Goal: Transaction & Acquisition: Purchase product/service

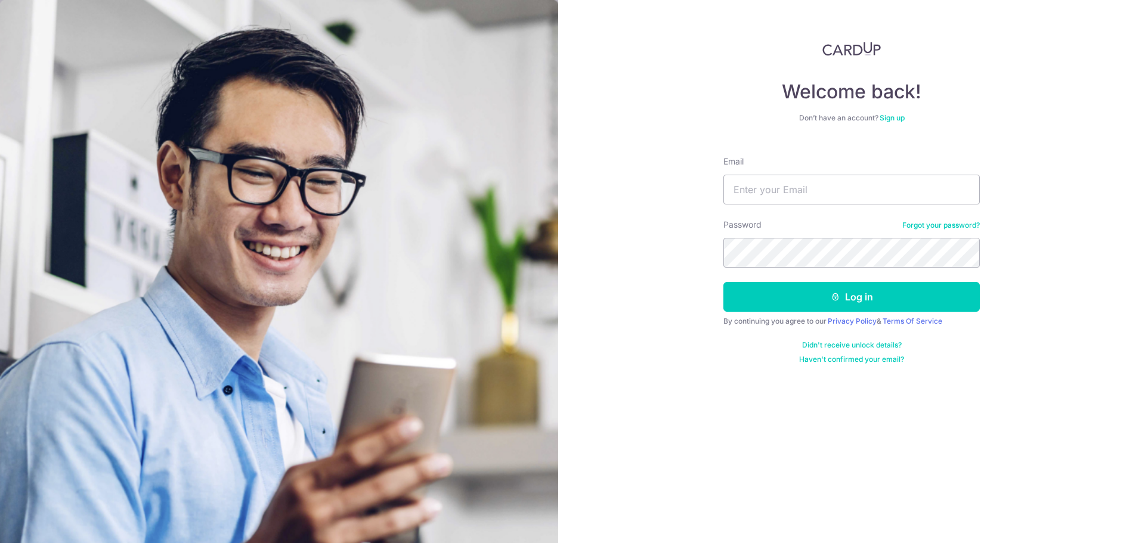
click at [0, 543] on com-1password-button at bounding box center [0, 543] width 0 height 0
type input "pngzhesong@gmail.com"
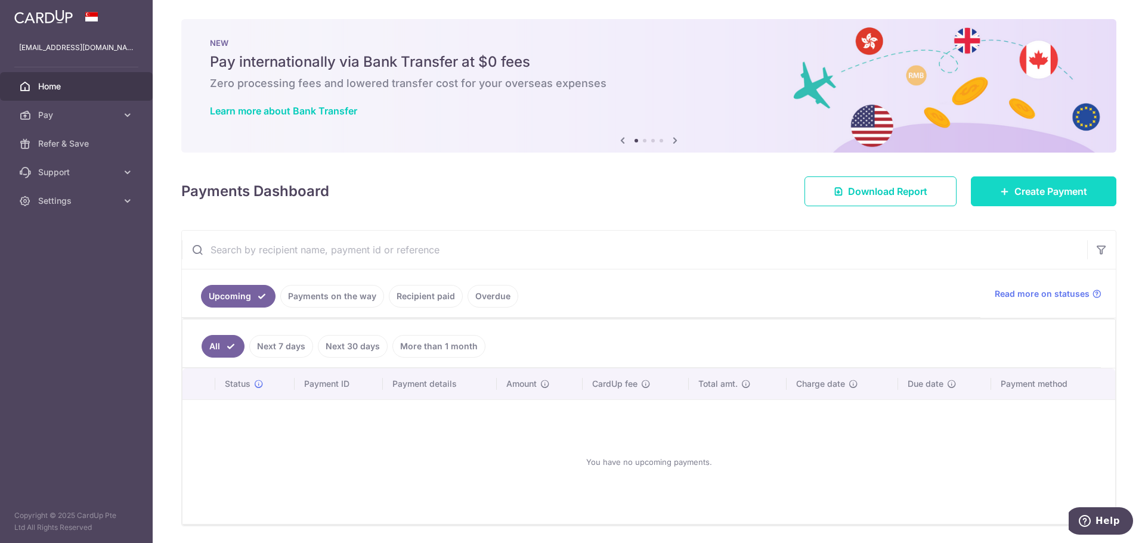
click at [1052, 189] on span "Create Payment" at bounding box center [1051, 191] width 73 height 14
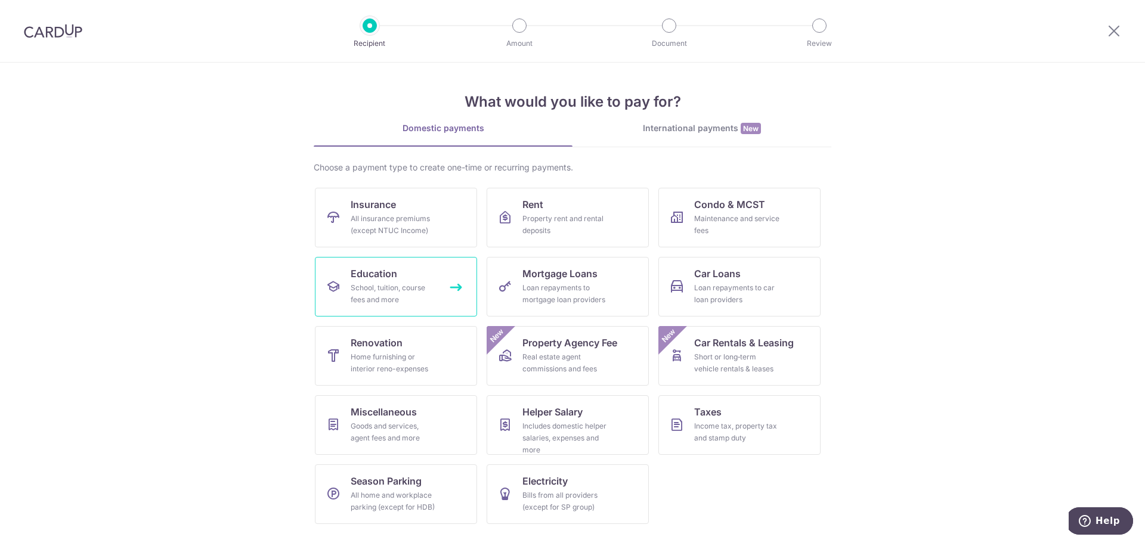
click at [397, 290] on div "School, tuition, course fees and more" at bounding box center [394, 294] width 86 height 24
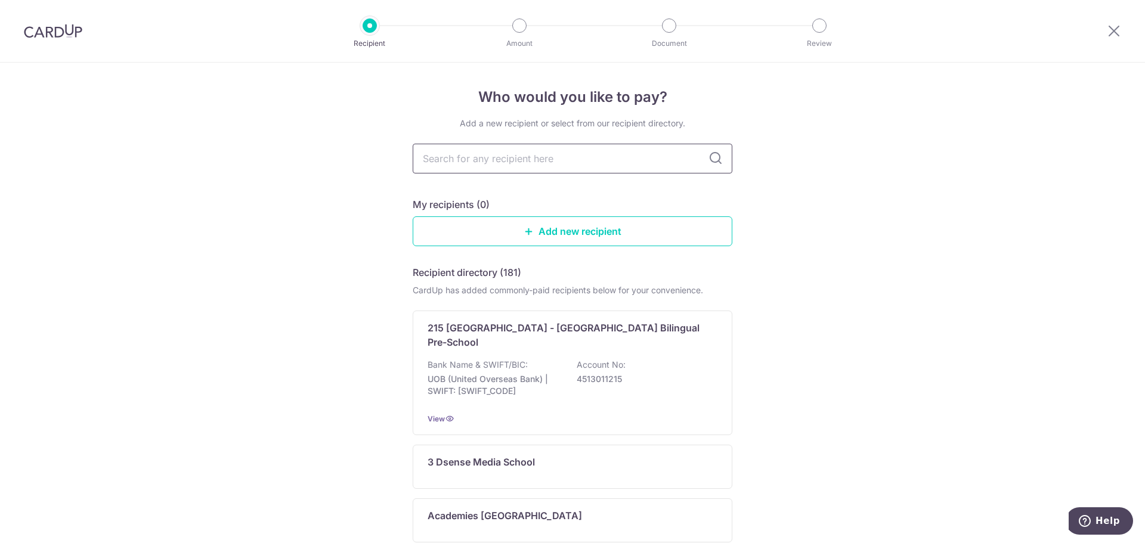
click at [517, 153] on input "text" at bounding box center [573, 159] width 320 height 30
type input "singapore management"
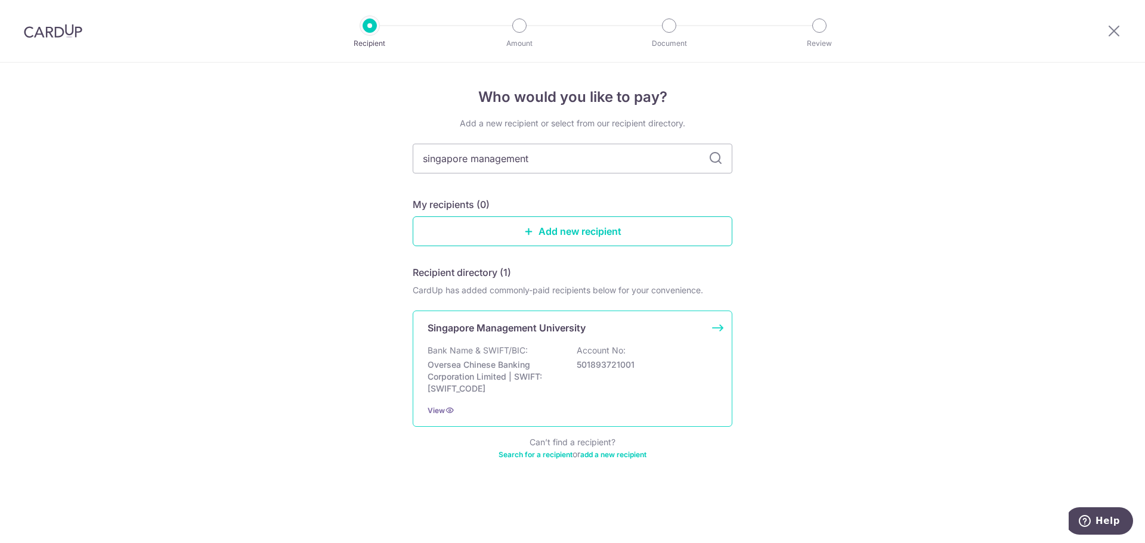
click at [522, 360] on p "Oversea Chinese Banking Corporation Limited | SWIFT: OCBCSGSGXXX" at bounding box center [495, 377] width 134 height 36
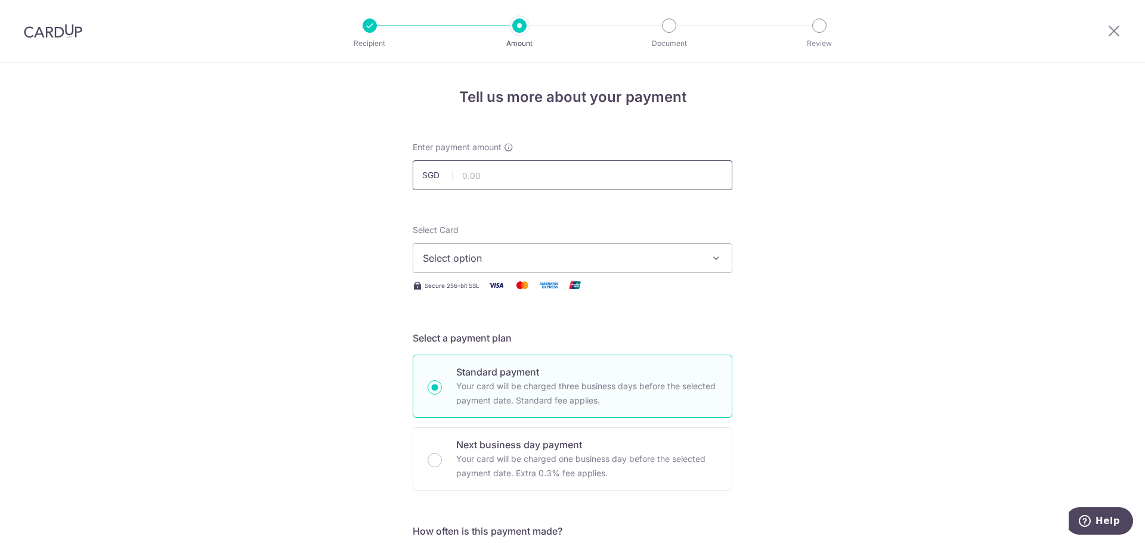
click at [536, 177] on input "text" at bounding box center [573, 175] width 320 height 30
type input "21,073.34"
click at [613, 261] on span "Select option" at bounding box center [562, 258] width 278 height 14
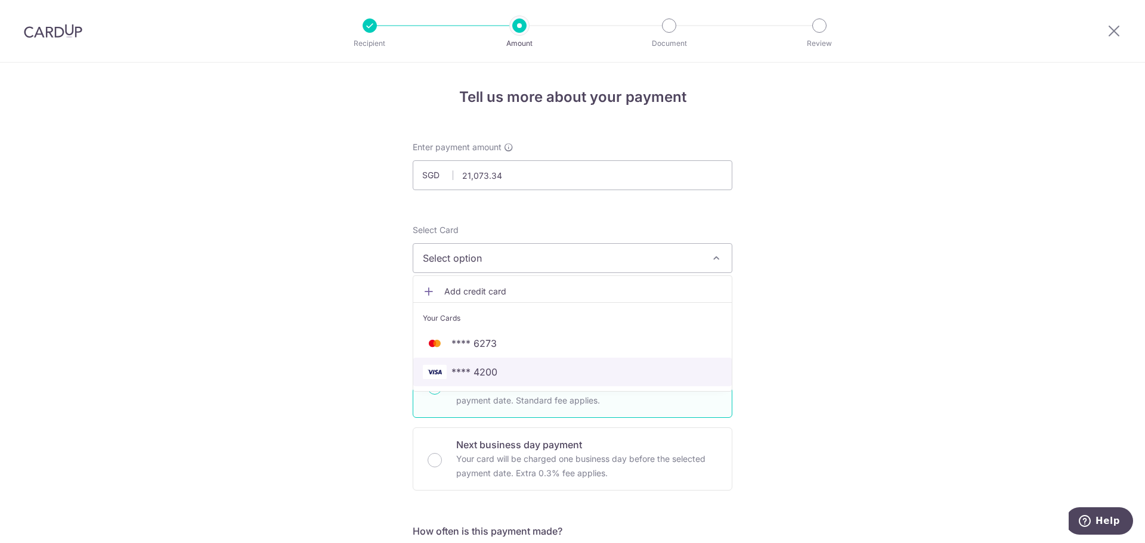
click at [479, 370] on span "**** 4200" at bounding box center [475, 372] width 46 height 14
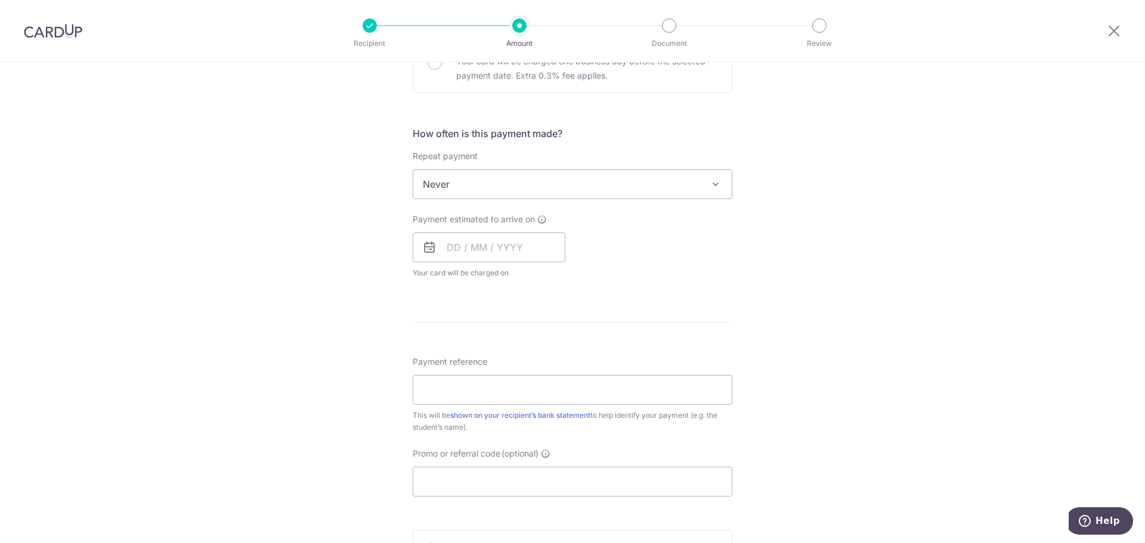
click at [487, 191] on span "Never" at bounding box center [572, 184] width 319 height 29
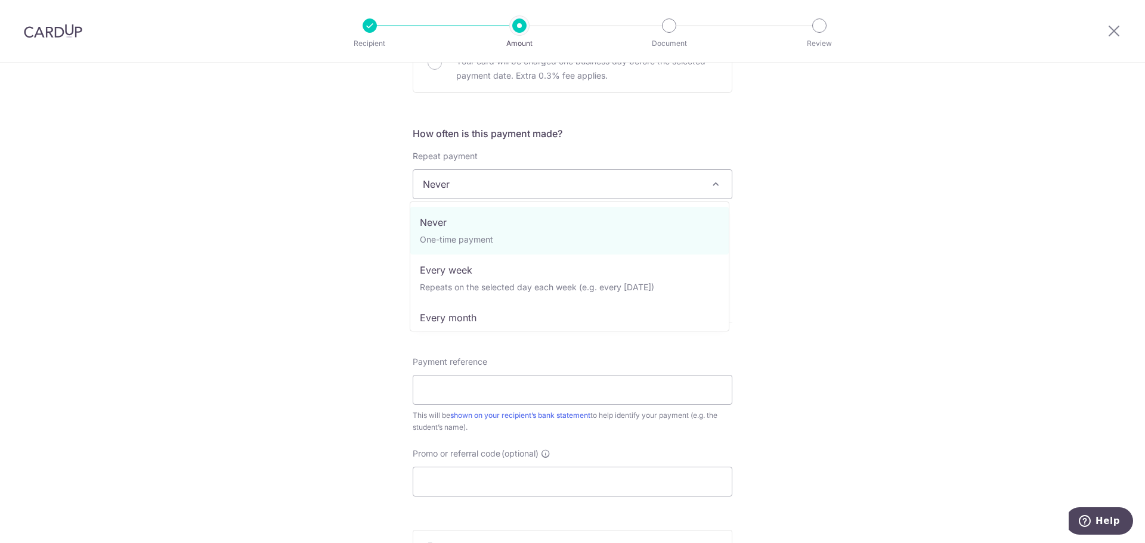
click at [487, 191] on span "Never" at bounding box center [572, 184] width 319 height 29
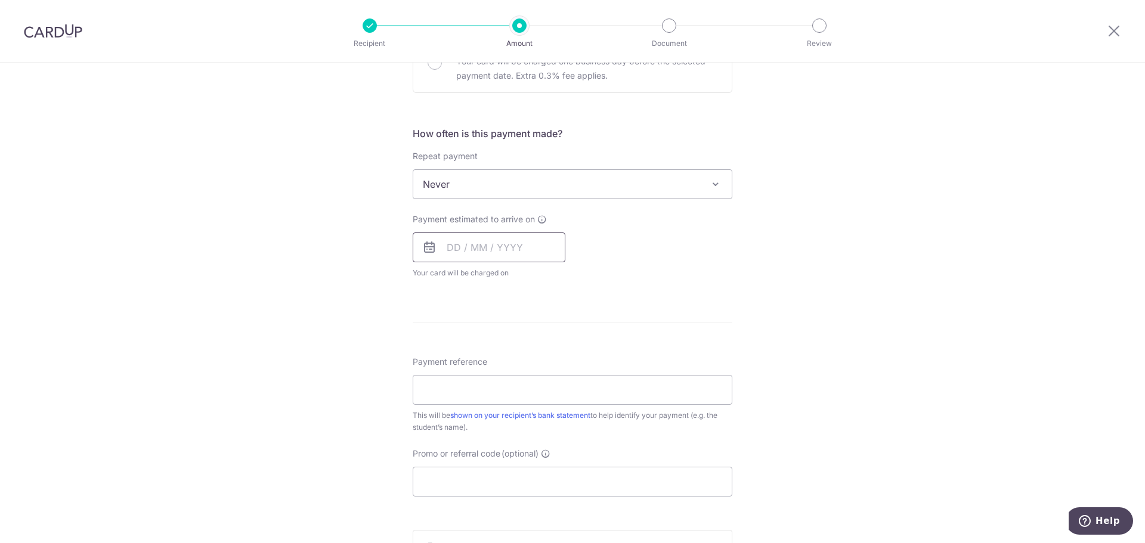
click at [489, 256] on input "text" at bounding box center [489, 248] width 153 height 30
click at [506, 404] on link "22" at bounding box center [508, 403] width 19 height 19
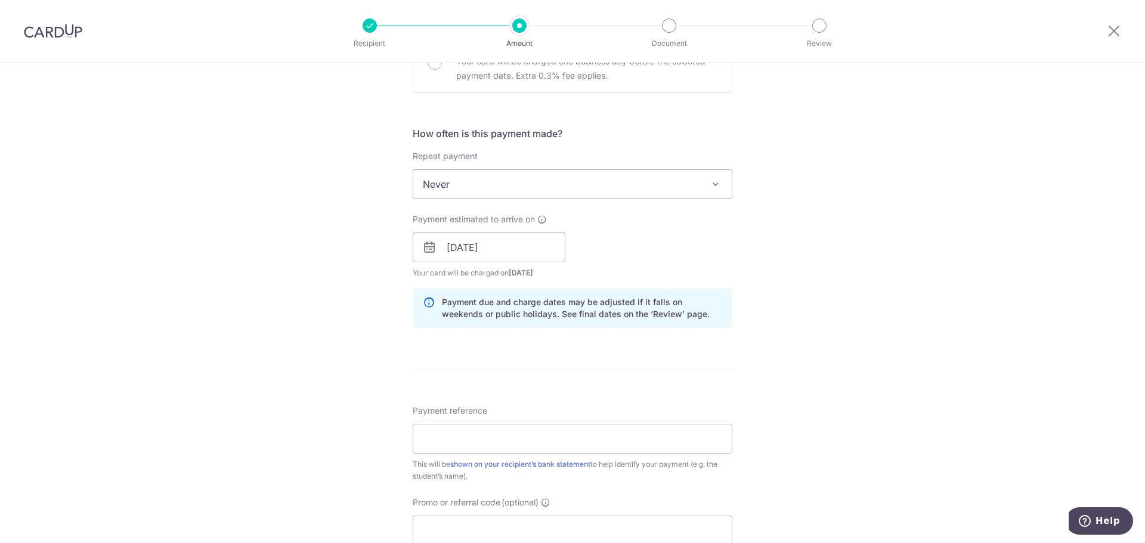
click at [798, 275] on div "Tell us more about your payment Enter payment amount SGD 21,073.34 21073.34 Sel…" at bounding box center [572, 229] width 1145 height 1128
click at [502, 247] on input "22/10/2025" at bounding box center [489, 248] width 153 height 30
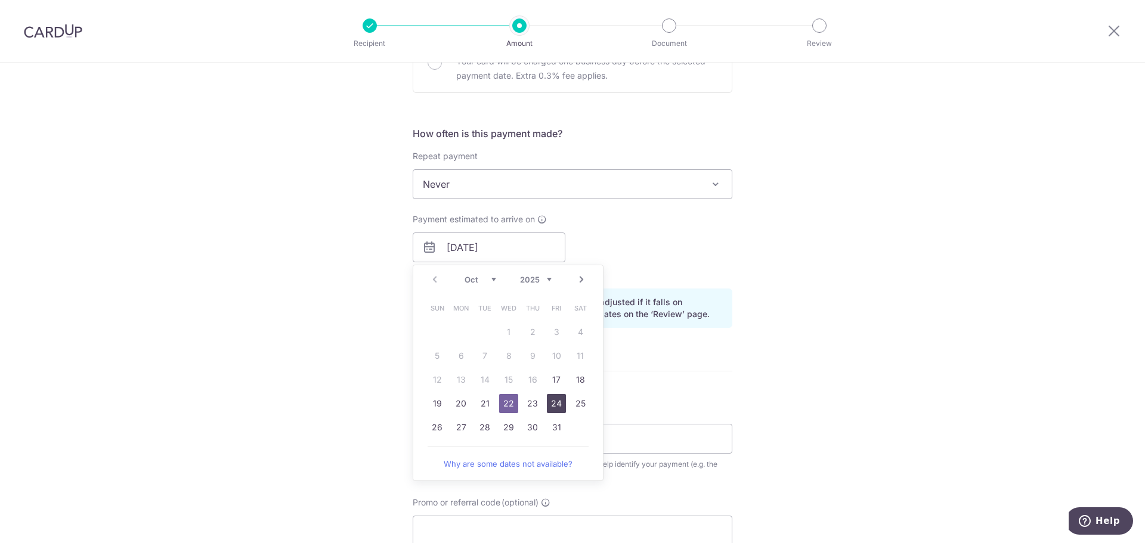
click at [547, 406] on link "24" at bounding box center [556, 403] width 19 height 19
type input "24/10/2025"
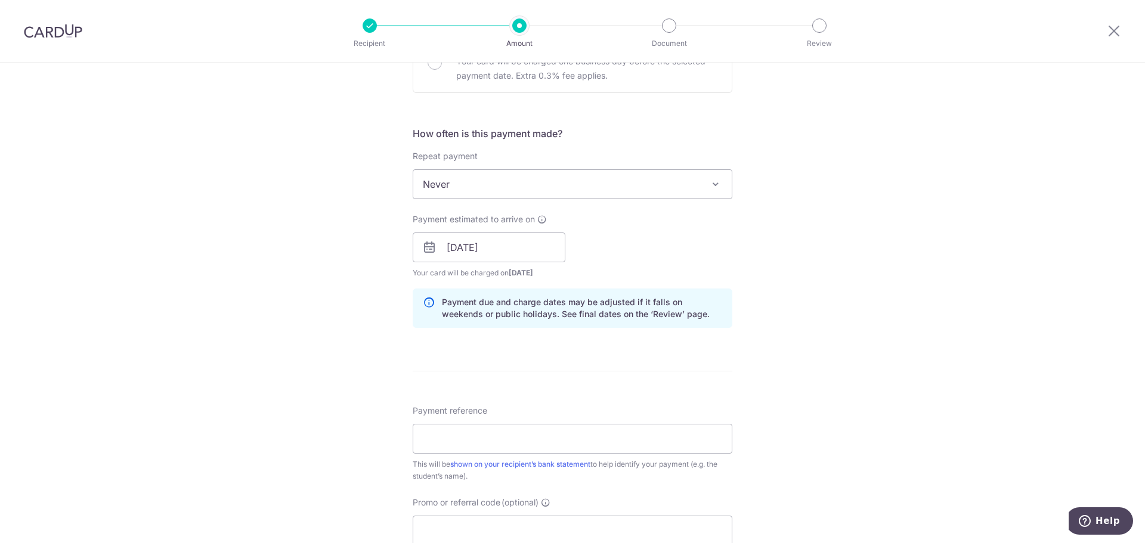
click at [801, 355] on div "Tell us more about your payment Enter payment amount SGD 21,073.34 21073.34 Sel…" at bounding box center [572, 229] width 1145 height 1128
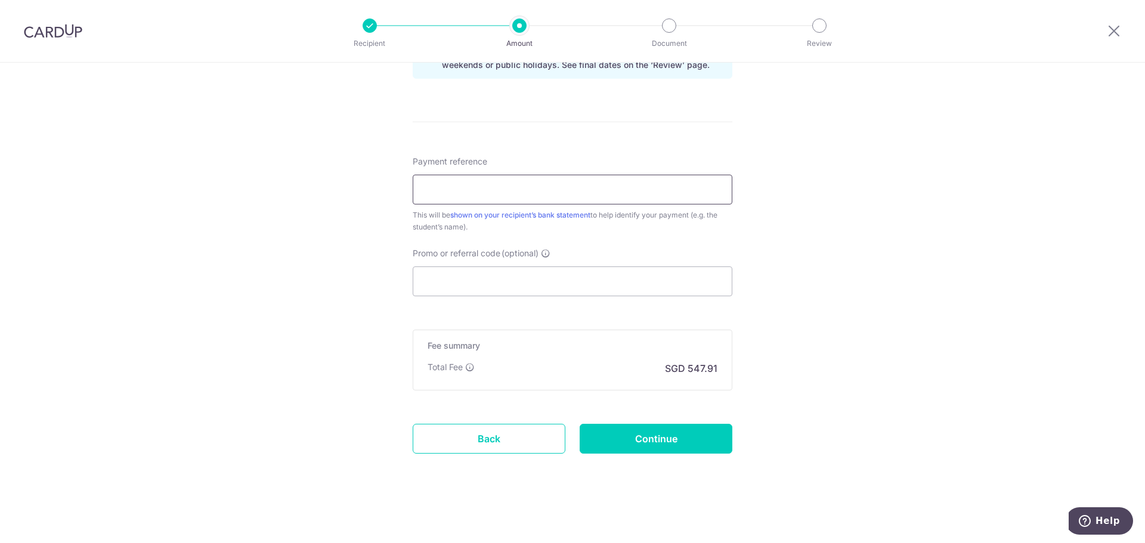
click at [599, 180] on input "Payment reference" at bounding box center [573, 190] width 320 height 30
drag, startPoint x: 496, startPoint y: 438, endPoint x: 629, endPoint y: 54, distance: 406.3
click at [497, 438] on link "Back" at bounding box center [489, 439] width 153 height 30
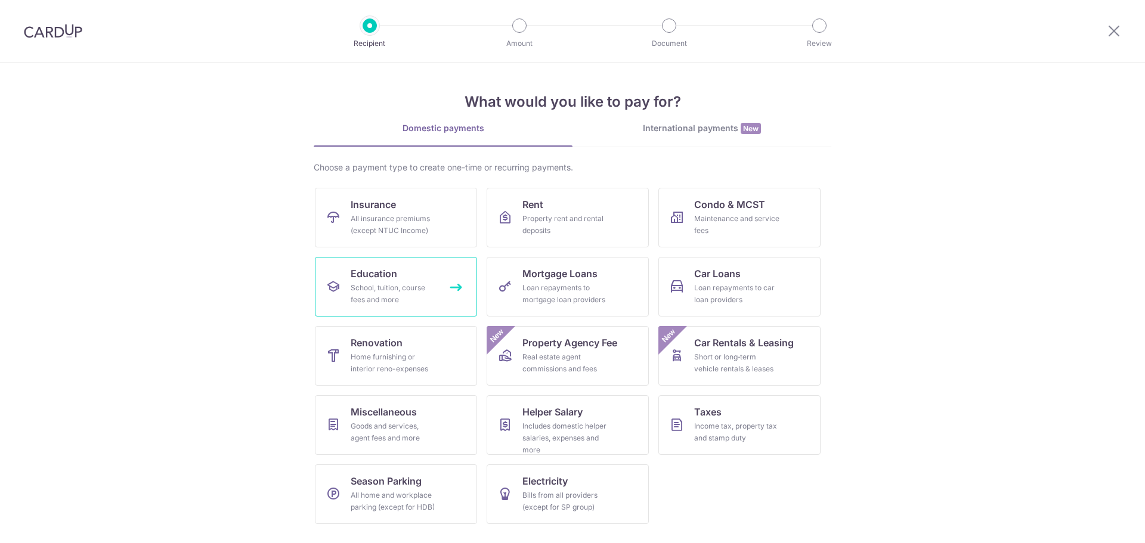
click at [384, 286] on div "School, tuition, course fees and more" at bounding box center [394, 294] width 86 height 24
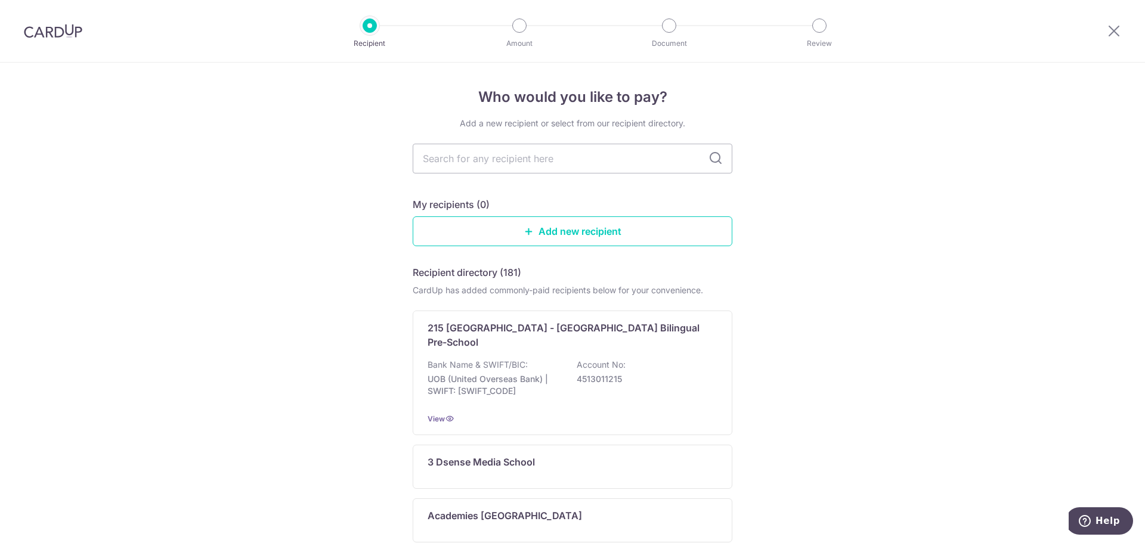
click at [544, 127] on div "Add a new recipient or select from our recipient directory." at bounding box center [573, 124] width 320 height 12
click at [534, 160] on input "text" at bounding box center [573, 159] width 320 height 30
type input "singapore management"
drag, startPoint x: 298, startPoint y: 183, endPoint x: 364, endPoint y: 126, distance: 87.1
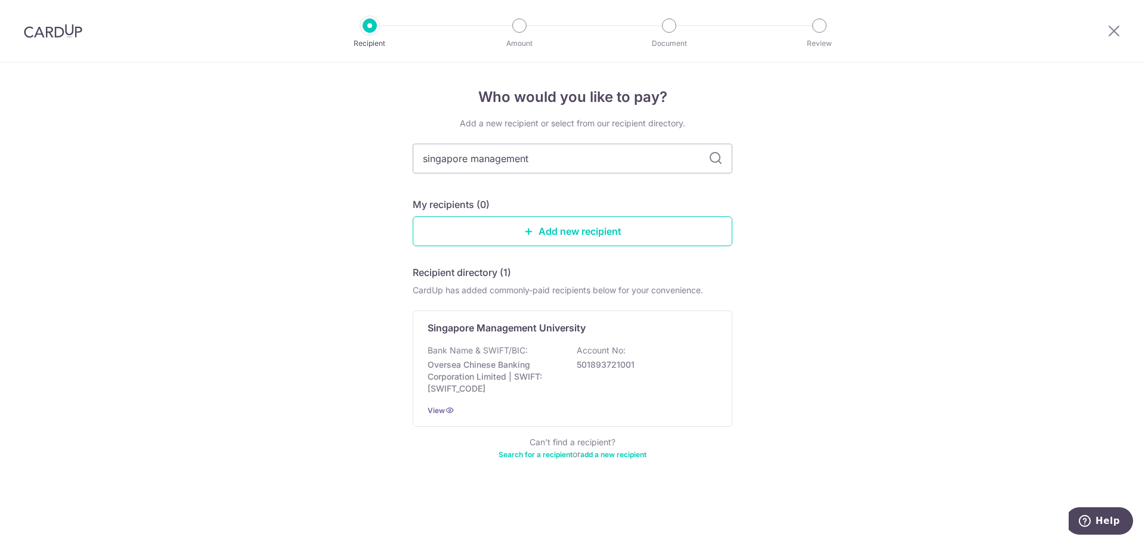
click at [1113, 39] on div at bounding box center [1114, 31] width 62 height 62
click at [1113, 29] on icon at bounding box center [1114, 30] width 14 height 15
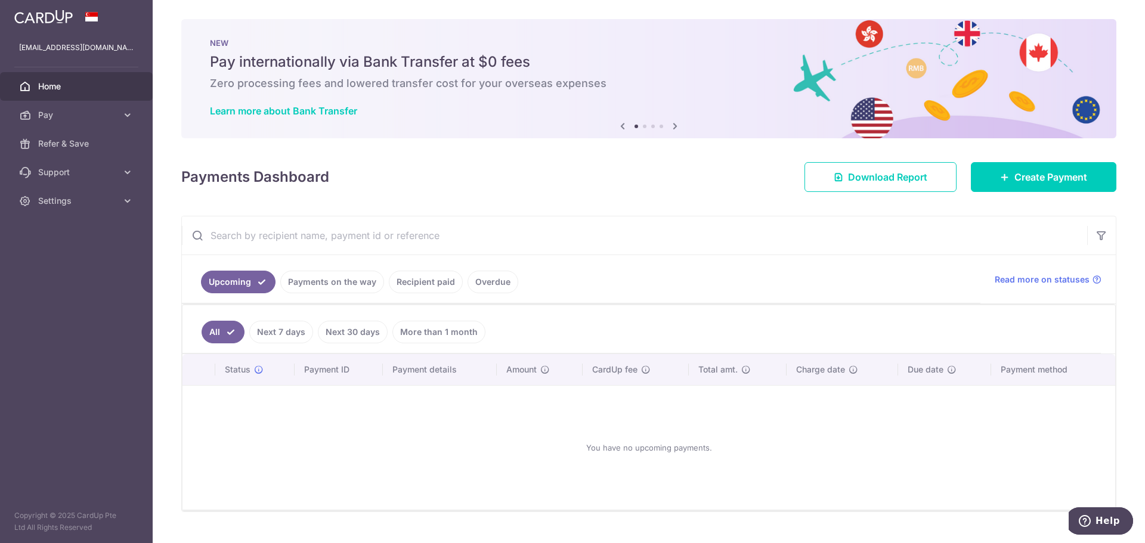
click at [442, 338] on link "More than 1 month" at bounding box center [438, 332] width 93 height 23
click at [861, 270] on ul "Upcoming Payments on the way Recipient paid Overdue" at bounding box center [581, 279] width 799 height 48
click at [436, 287] on link "Recipient paid" at bounding box center [426, 282] width 74 height 23
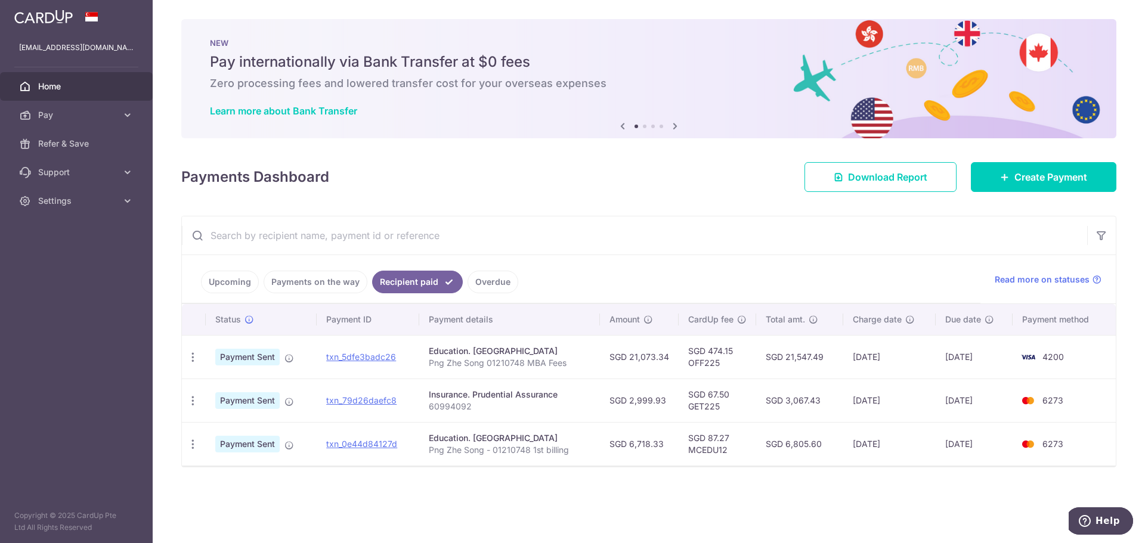
click at [715, 363] on td "SGD 474.15 OFF225" at bounding box center [718, 357] width 78 height 44
click at [537, 355] on div "Education. Singapore Management University" at bounding box center [510, 351] width 162 height 12
click at [376, 355] on link "txn_5dfe3badc26" at bounding box center [361, 357] width 70 height 10
click at [1051, 177] on span "Create Payment" at bounding box center [1051, 177] width 73 height 14
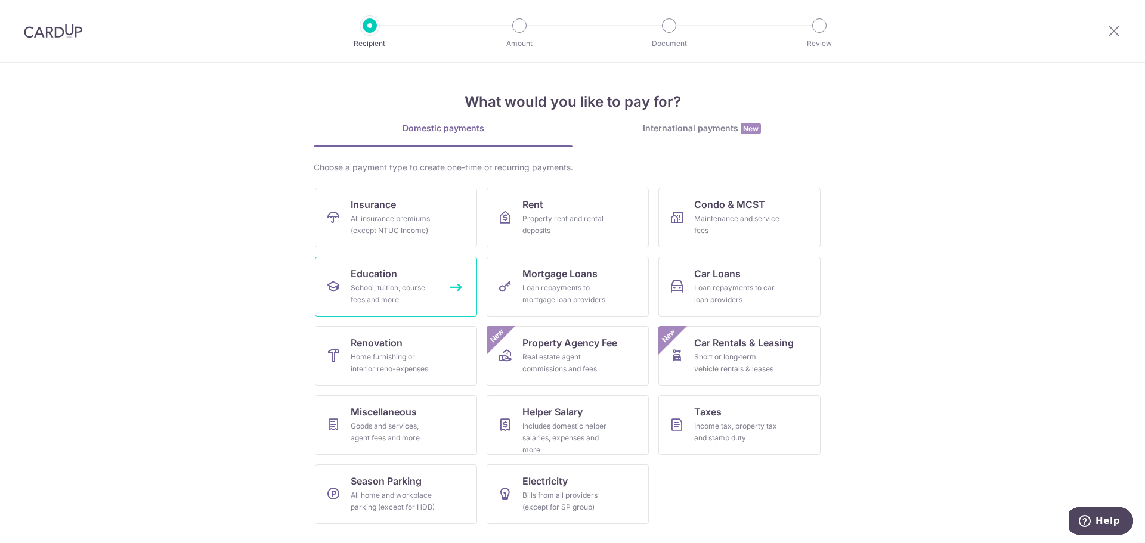
click at [421, 279] on link "Education School, tuition, course fees and more" at bounding box center [396, 287] width 162 height 60
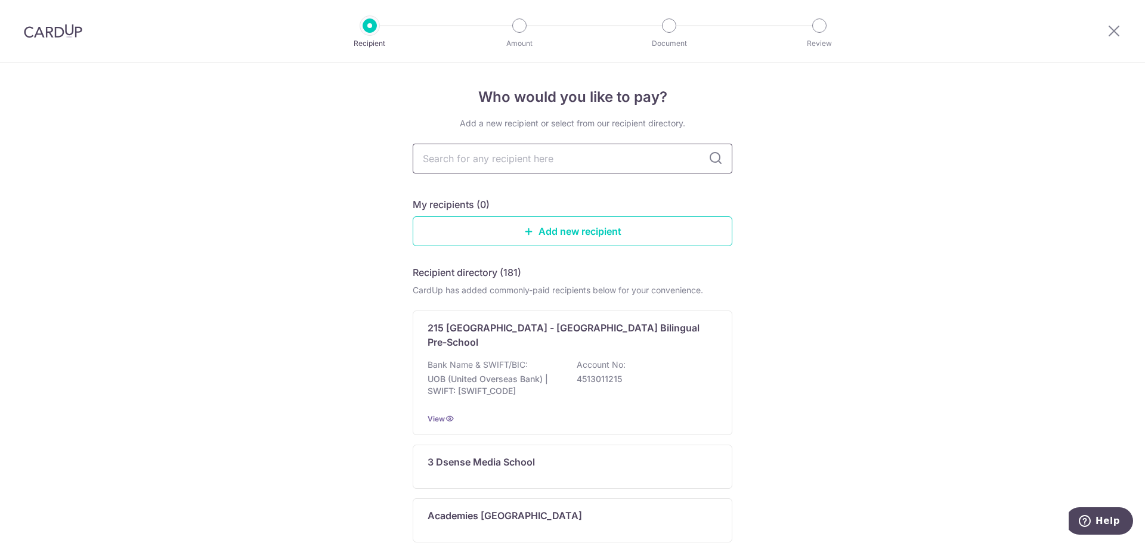
click at [514, 157] on input "text" at bounding box center [573, 159] width 320 height 30
type input "singapore management uni"
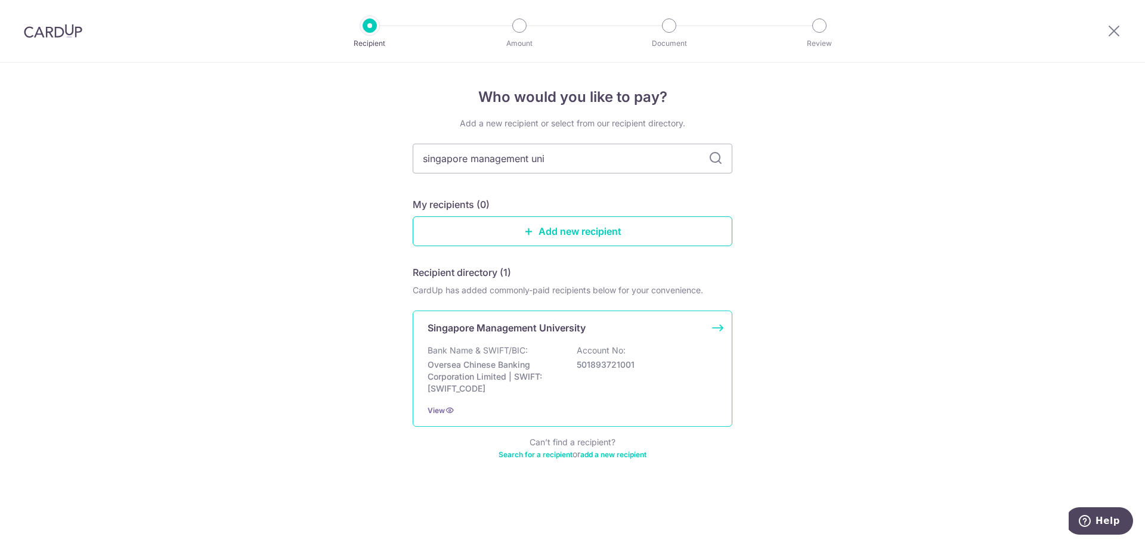
click at [541, 338] on div "Singapore Management University Bank Name & SWIFT/BIC: Oversea Chinese Banking …" at bounding box center [573, 369] width 320 height 116
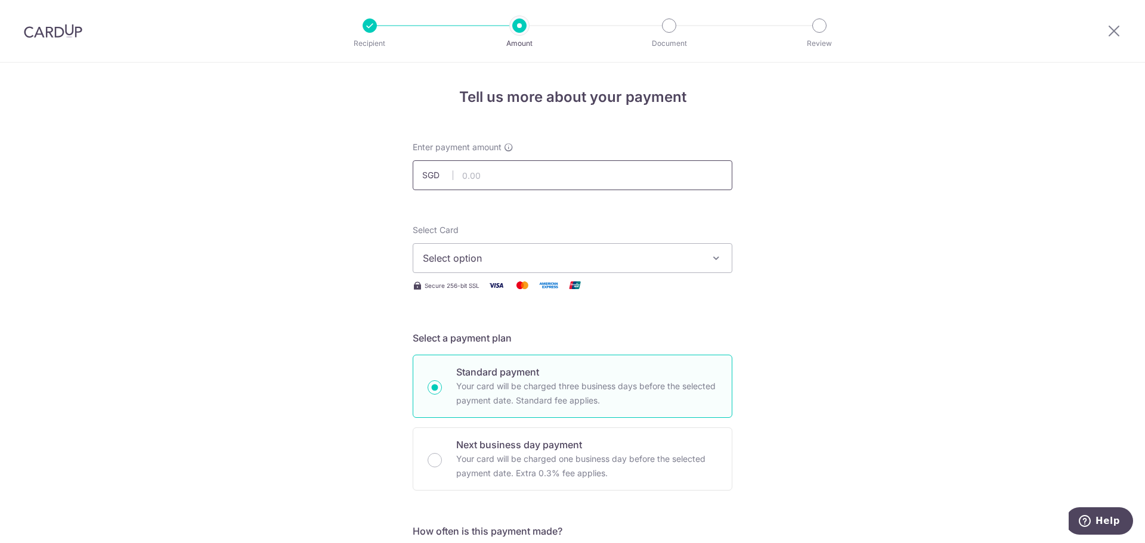
click at [486, 175] on input "text" at bounding box center [573, 175] width 320 height 30
click at [519, 172] on input "text" at bounding box center [573, 175] width 320 height 30
type input "21,073.34"
drag, startPoint x: 820, startPoint y: 245, endPoint x: 758, endPoint y: 258, distance: 62.8
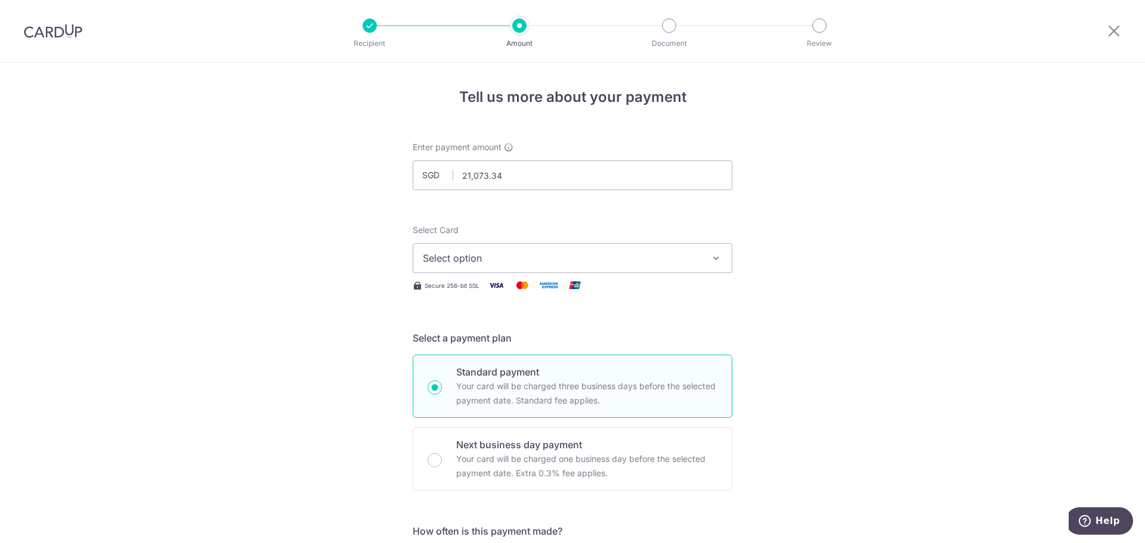
click at [588, 256] on span "Select option" at bounding box center [562, 258] width 278 height 14
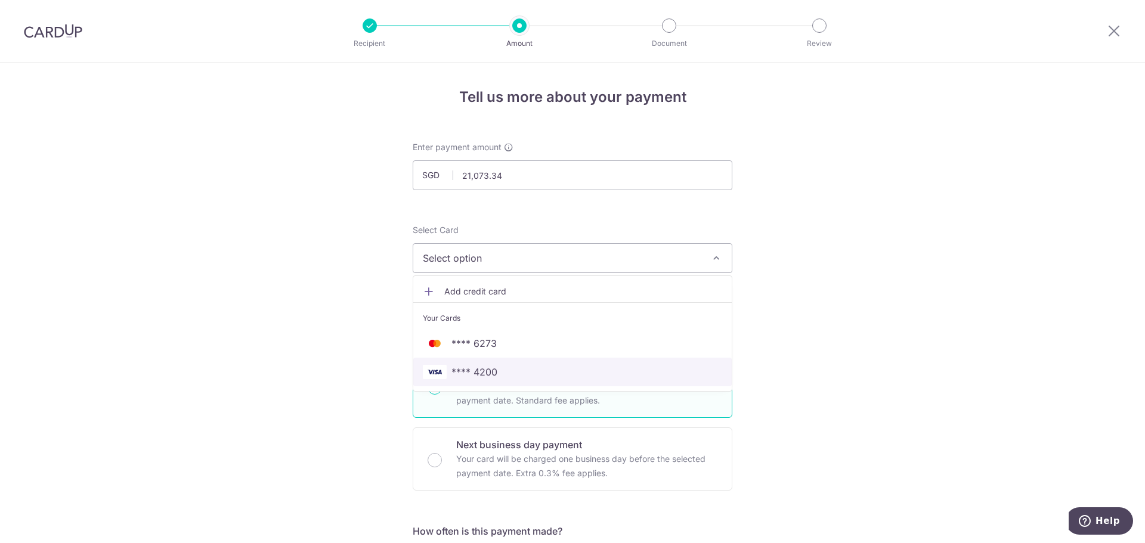
click at [493, 375] on span "**** 4200" at bounding box center [475, 372] width 46 height 14
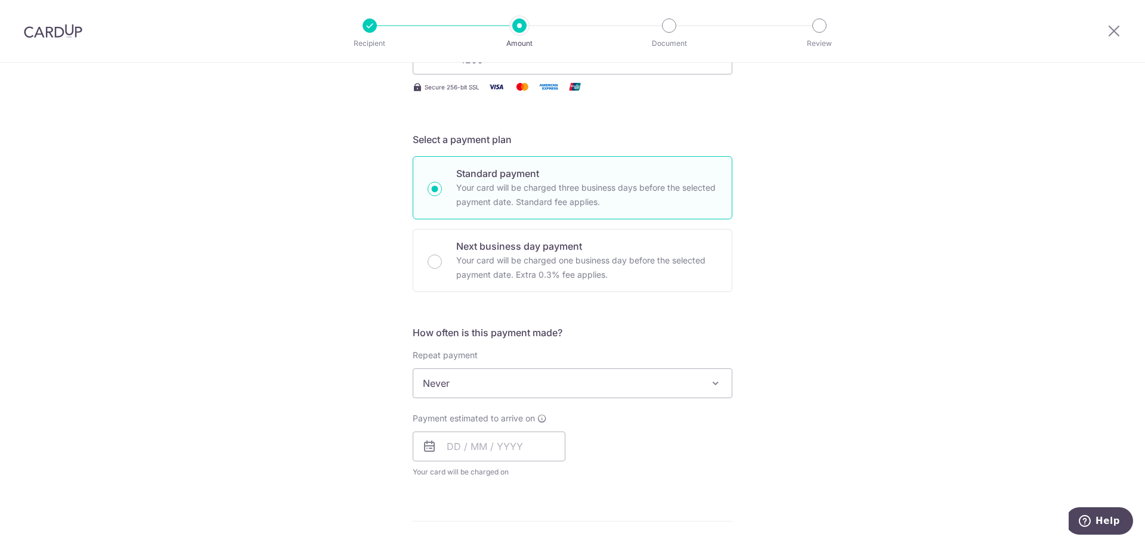
scroll to position [398, 0]
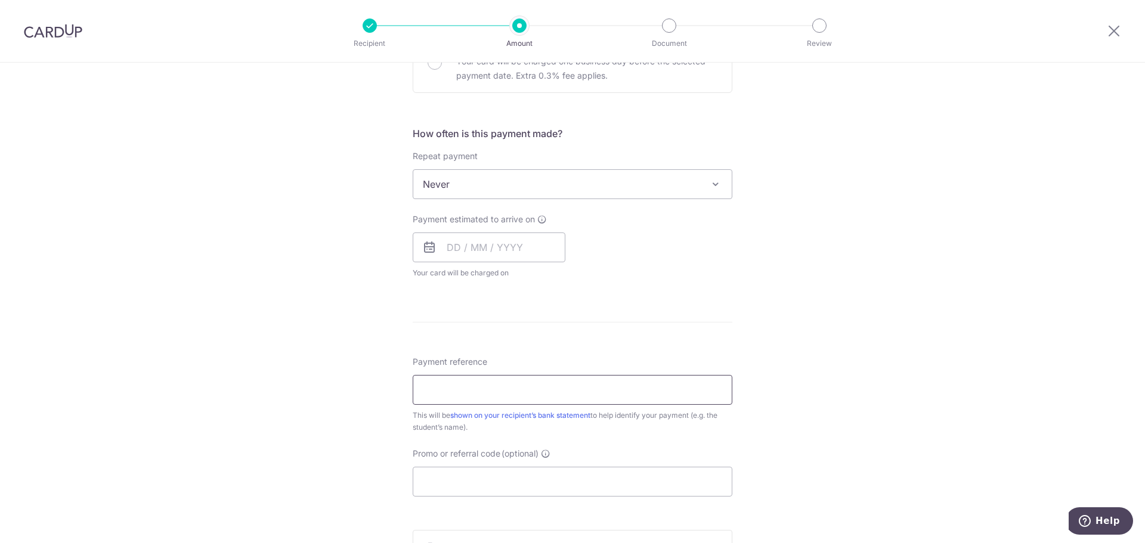
click at [578, 386] on input "Payment reference" at bounding box center [573, 390] width 320 height 30
paste input "Png Zhe Song 01210748 MBA Fees"
type input "Png Zhe Song 01210748 MBA Fees"
click at [562, 480] on input "Promo or referral code (optional)" at bounding box center [573, 482] width 320 height 30
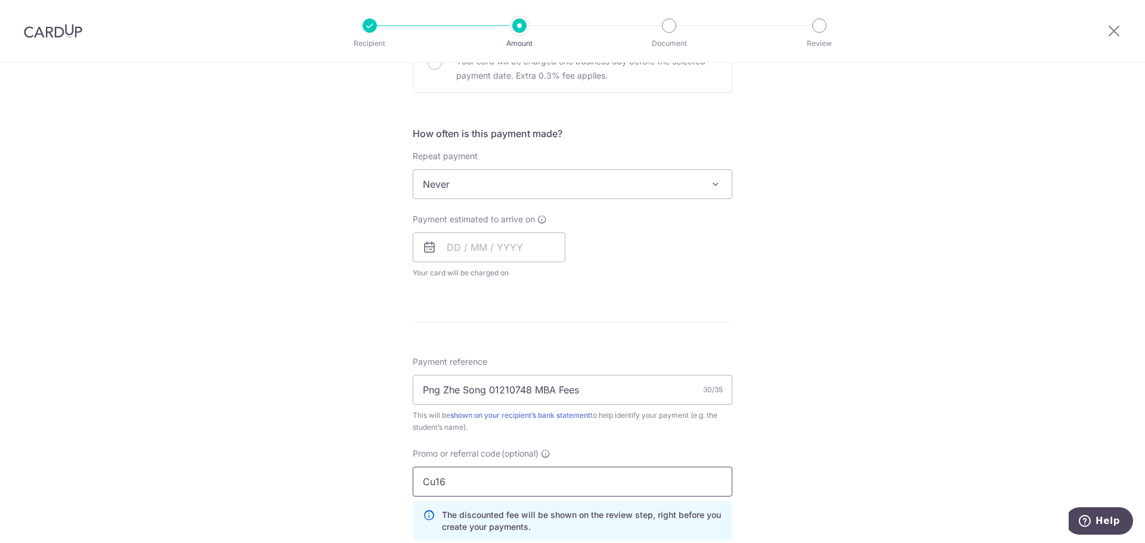
type input "Cu16"
click at [831, 464] on div "Tell us more about your payment Enter payment amount SGD 21,073.34 21073.34 Sel…" at bounding box center [572, 231] width 1145 height 1133
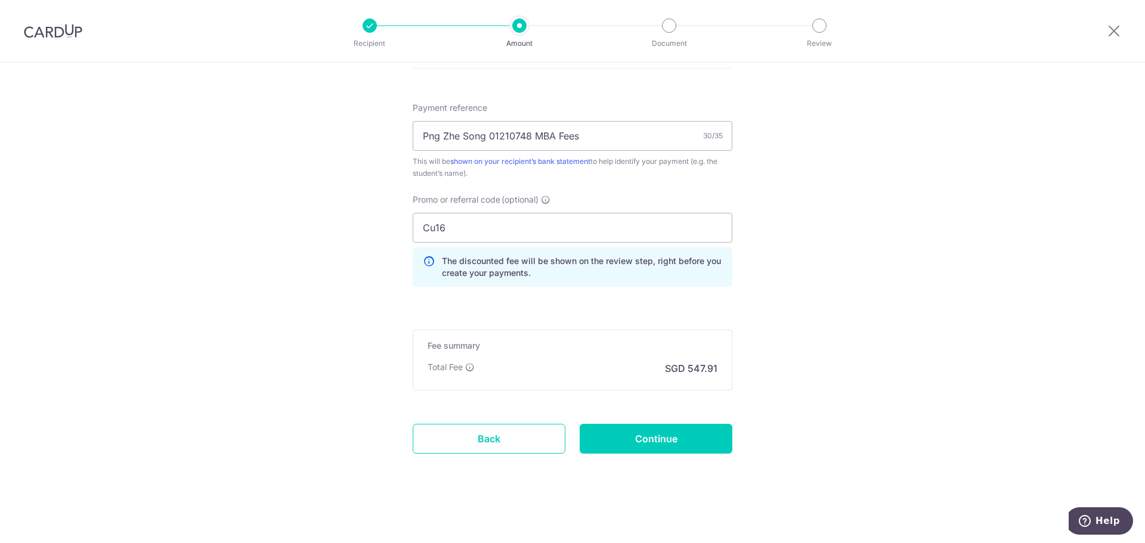
scroll to position [453, 0]
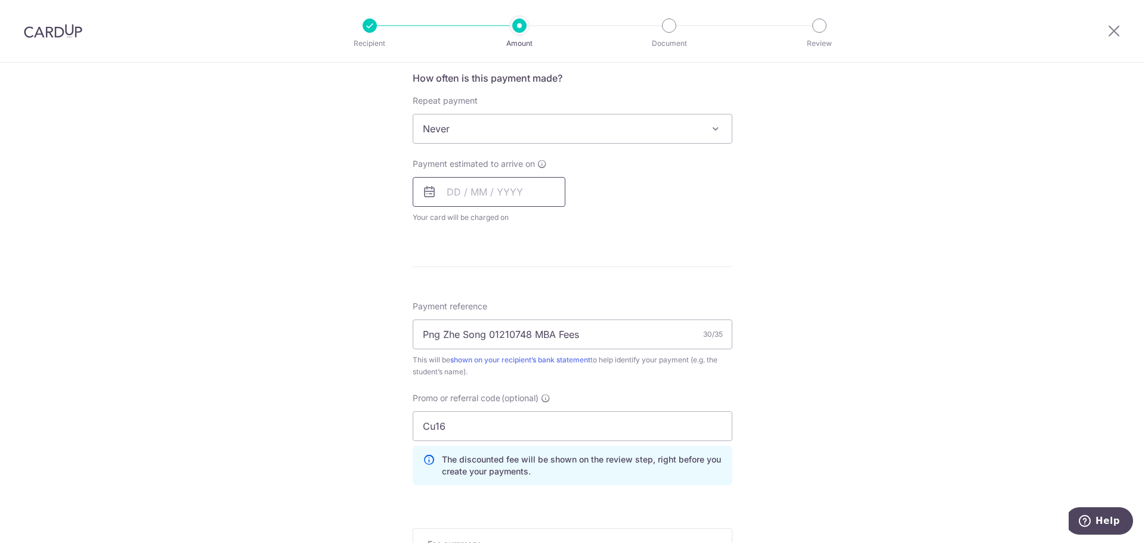
click at [452, 190] on input "text" at bounding box center [489, 192] width 153 height 30
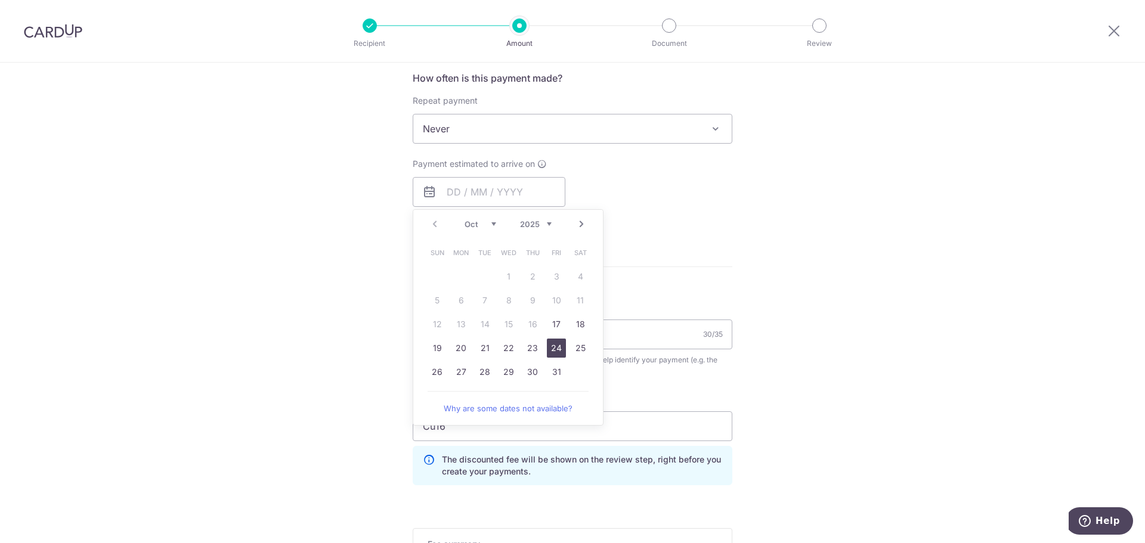
click at [551, 347] on link "24" at bounding box center [556, 348] width 19 height 19
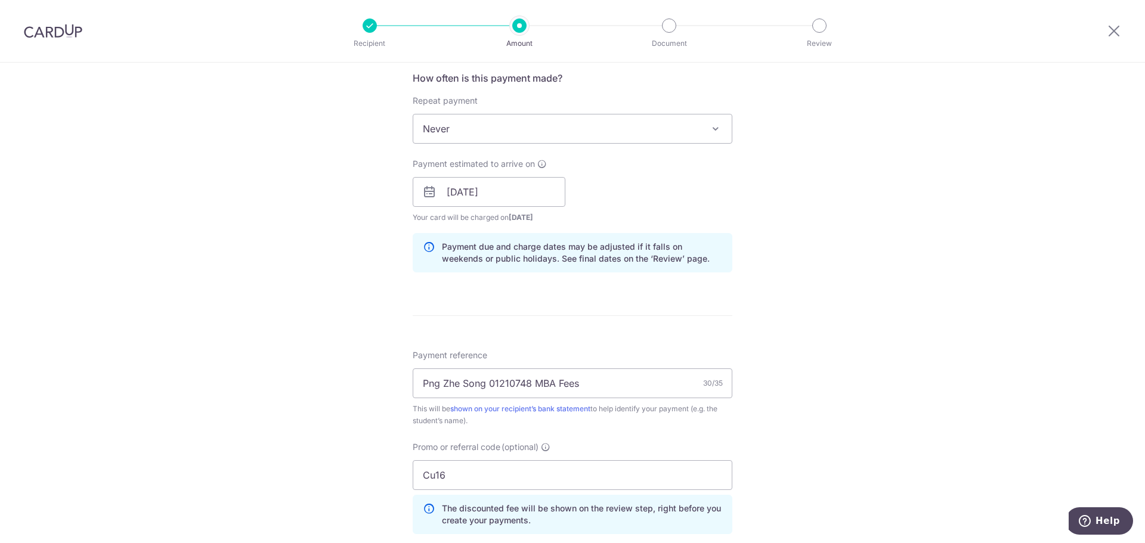
click at [883, 283] on div "Tell us more about your payment Enter payment amount SGD 21,073.34 21073.34 Sel…" at bounding box center [572, 200] width 1145 height 1182
click at [498, 188] on input "24/10/2025" at bounding box center [489, 192] width 153 height 30
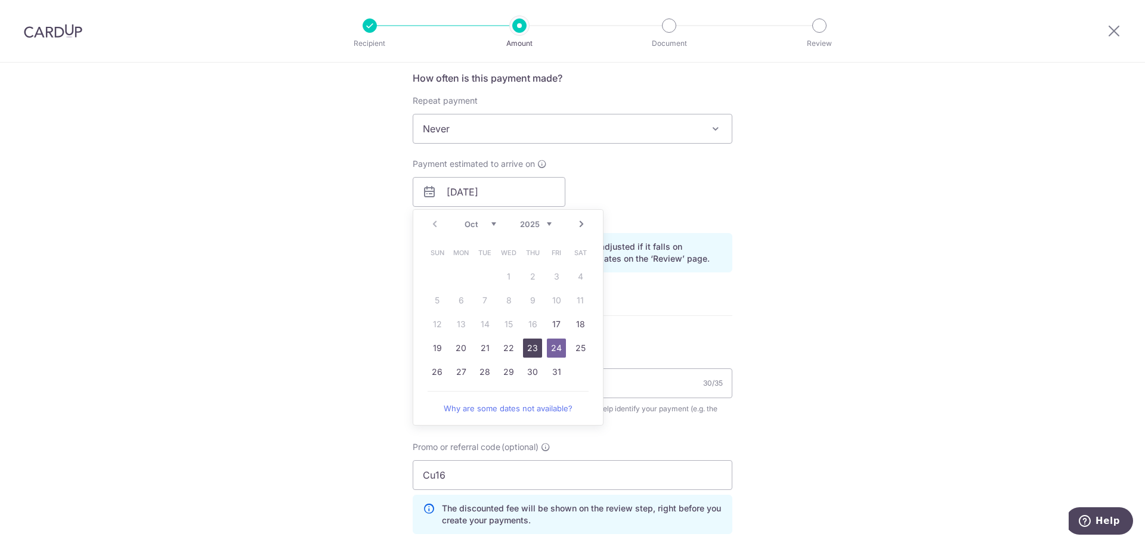
drag, startPoint x: 527, startPoint y: 345, endPoint x: 841, endPoint y: 354, distance: 314.4
click at [526, 345] on link "23" at bounding box center [532, 348] width 19 height 19
type input "23/10/2025"
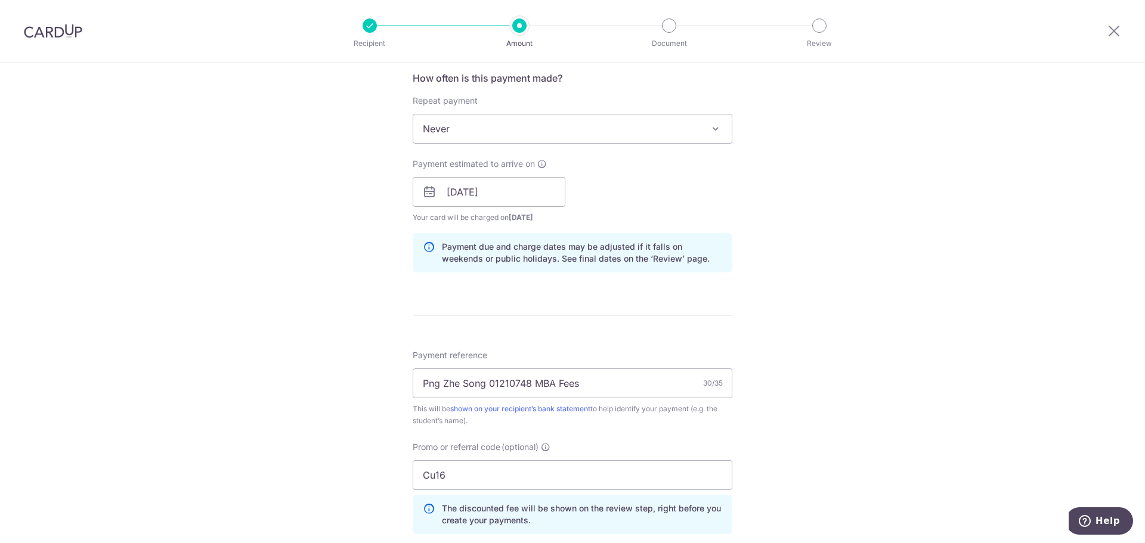
click at [838, 323] on div "Tell us more about your payment Enter payment amount SGD 21,073.34 21073.34 Sel…" at bounding box center [572, 200] width 1145 height 1182
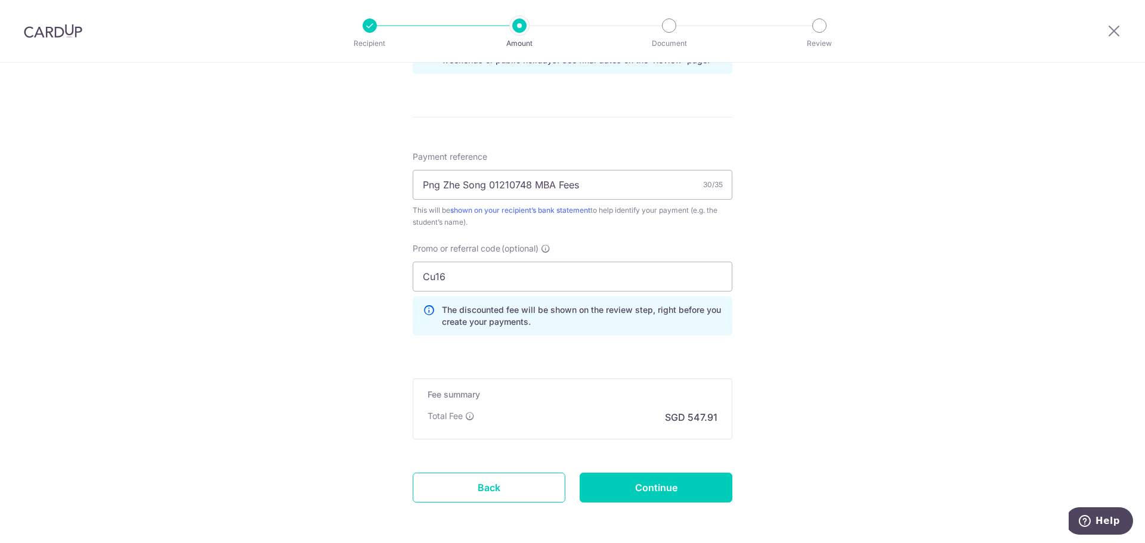
click at [620, 363] on form "Enter payment amount SGD 21,073.34 21073.34 Select Card **** 4200 Add credit ca…" at bounding box center [573, 12] width 320 height 1047
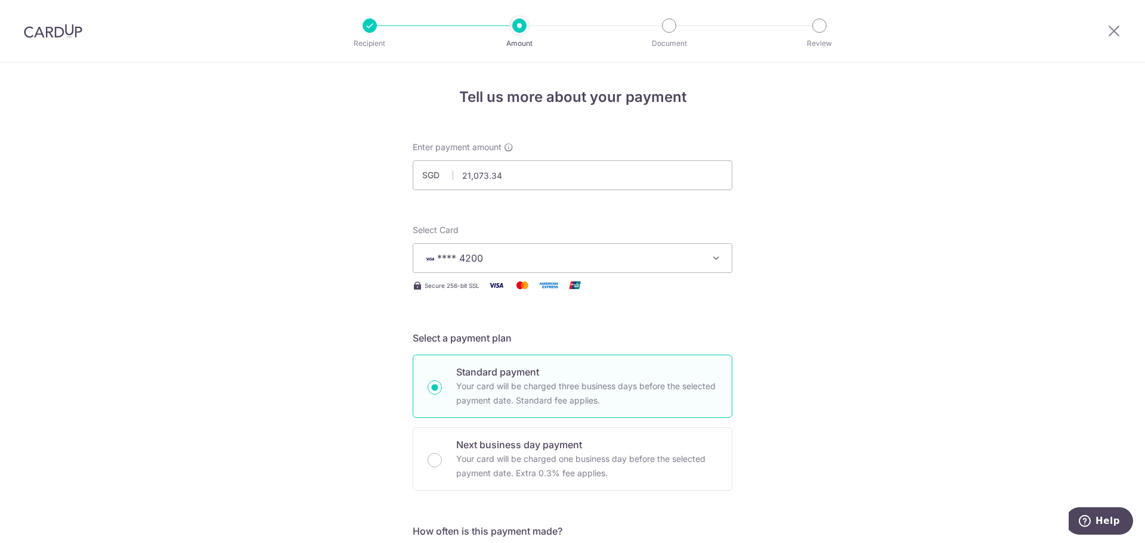
scroll to position [701, 0]
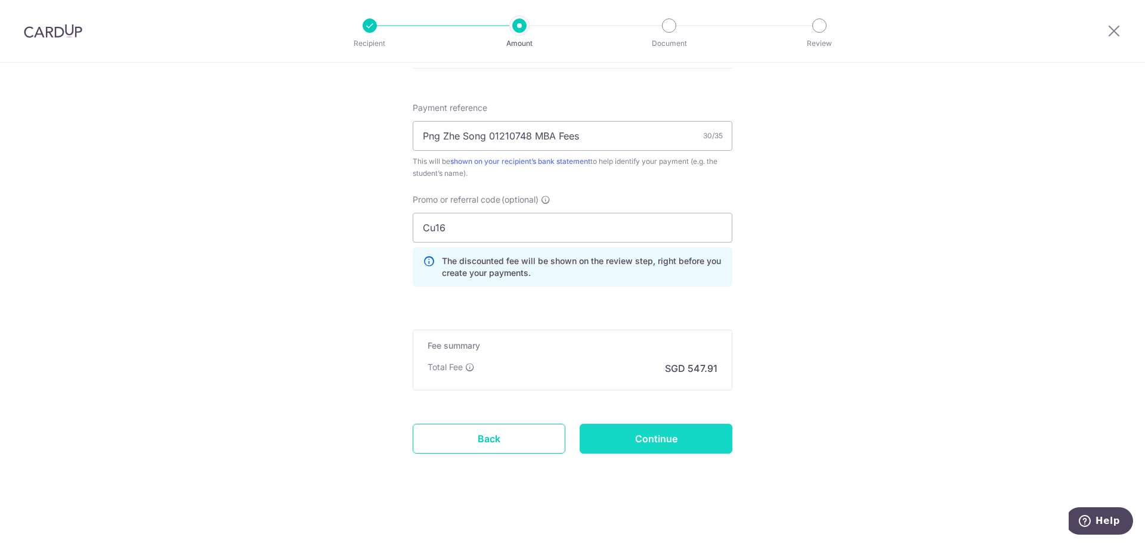
click at [685, 441] on input "Continue" at bounding box center [656, 439] width 153 height 30
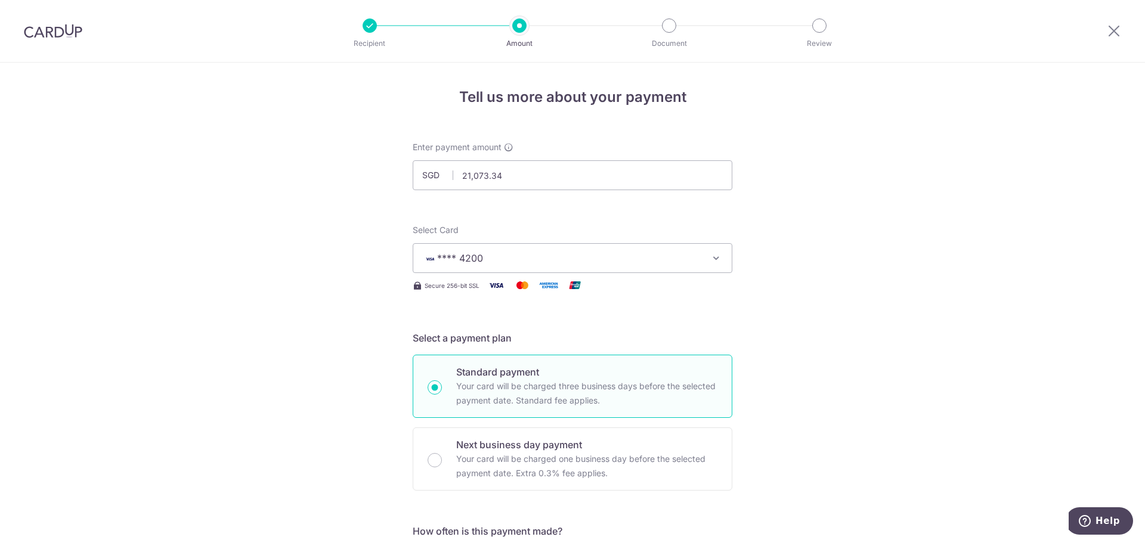
scroll to position [718, 0]
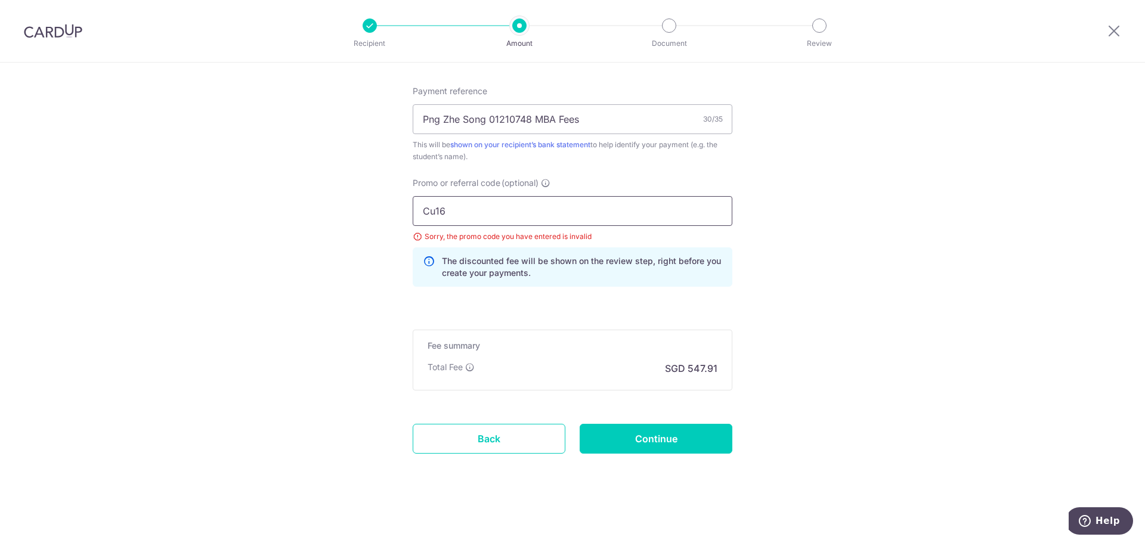
click at [489, 212] on input "Cu16" at bounding box center [573, 211] width 320 height 30
drag, startPoint x: 321, startPoint y: 215, endPoint x: 313, endPoint y: 211, distance: 9.3
paste input "OFF225"
type input "OFF225"
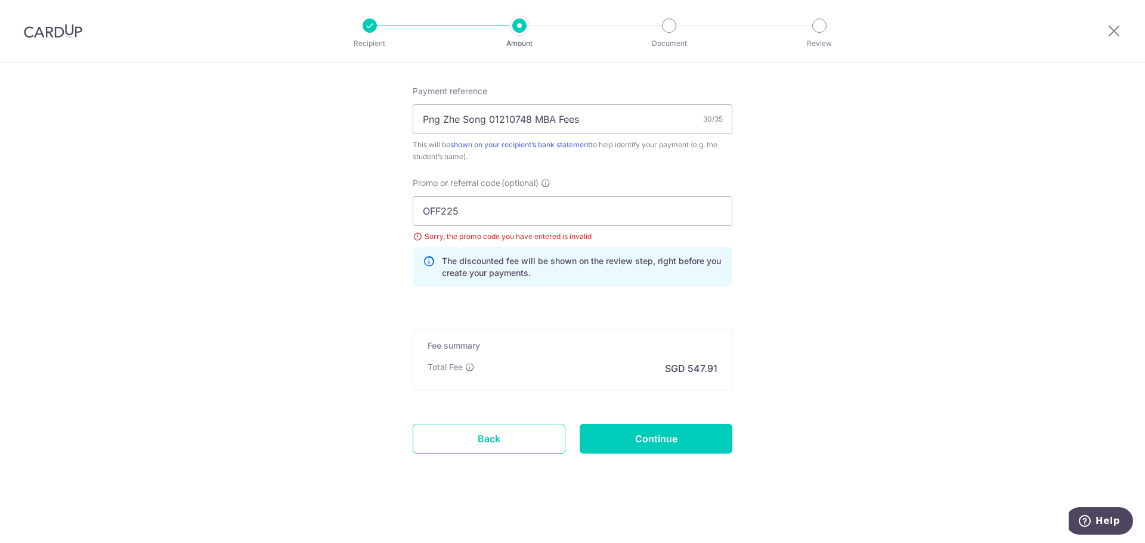
click at [638, 436] on input "Continue" at bounding box center [656, 439] width 153 height 30
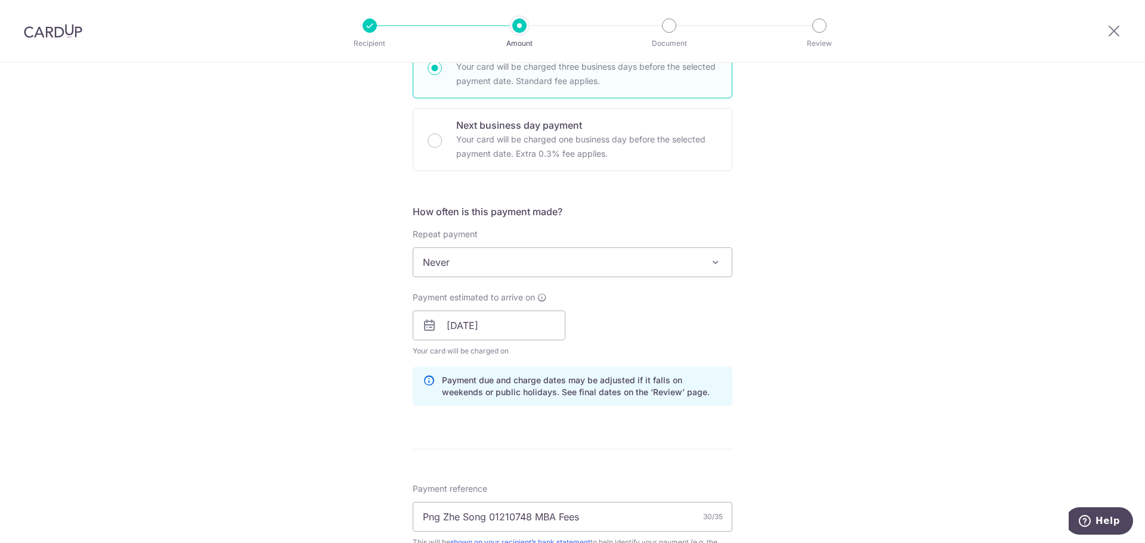
scroll to position [0, 0]
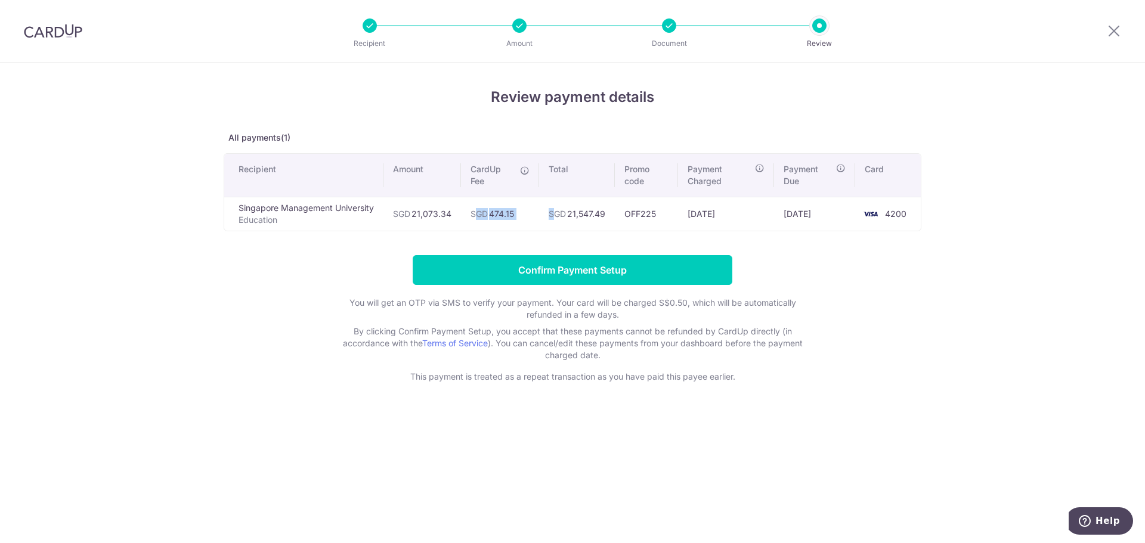
drag, startPoint x: 477, startPoint y: 214, endPoint x: 552, endPoint y: 214, distance: 75.8
click at [552, 214] on tr "Singapore Management University Education SGD 21,073.34 SGD 474.15 SGD 21,547.4…" at bounding box center [572, 214] width 697 height 34
click at [552, 214] on span "SGD" at bounding box center [557, 214] width 17 height 10
click at [603, 266] on input "Confirm Payment Setup" at bounding box center [573, 270] width 320 height 30
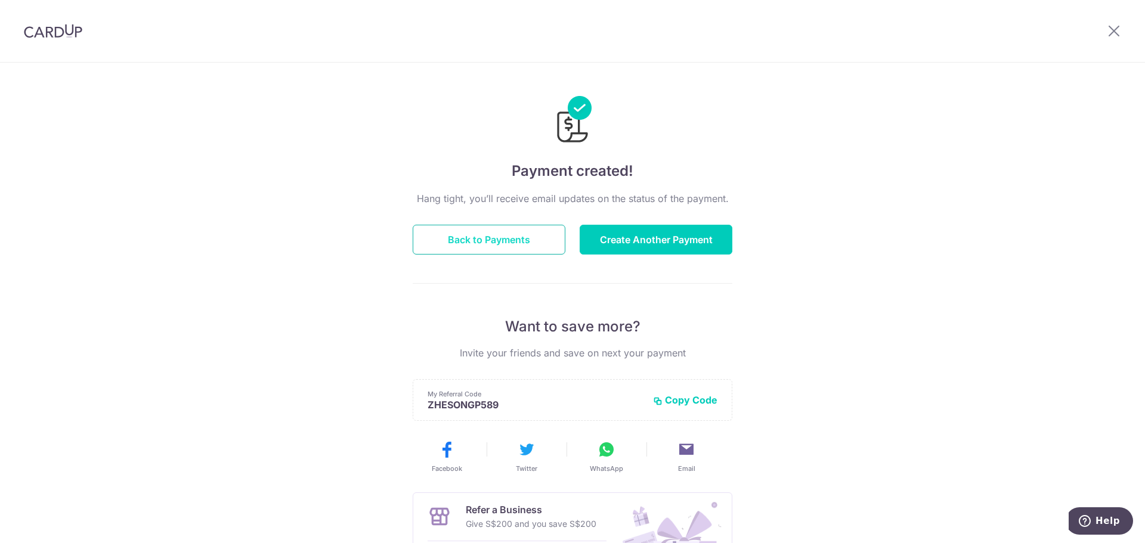
click at [489, 234] on button "Back to Payments" at bounding box center [489, 240] width 153 height 30
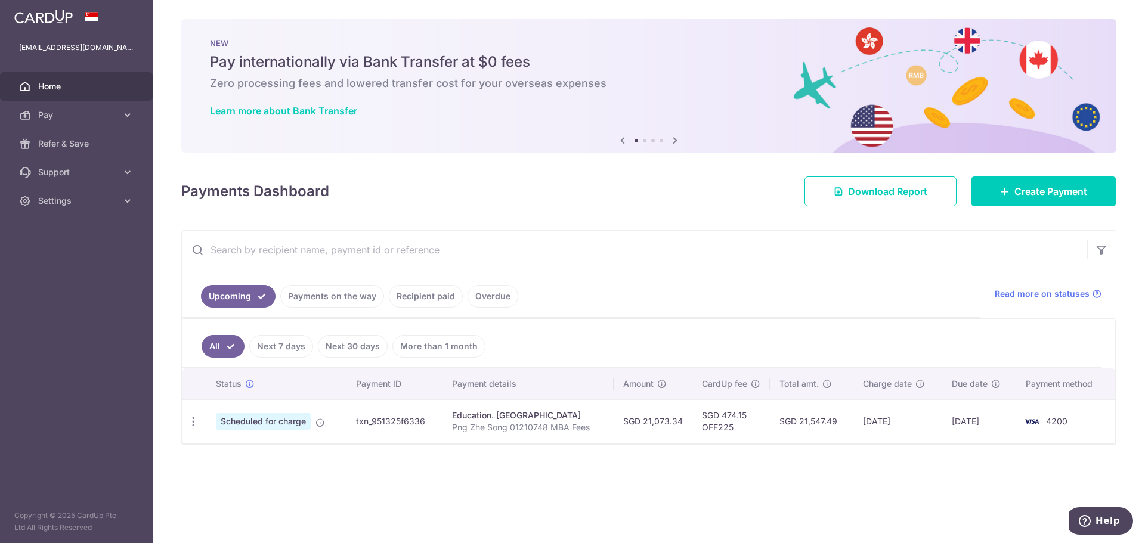
click at [45, 85] on span "Home" at bounding box center [77, 87] width 79 height 12
click at [84, 194] on link "Settings" at bounding box center [76, 201] width 153 height 29
click at [51, 253] on span "Logout" at bounding box center [77, 258] width 79 height 12
